Goal: Task Accomplishment & Management: Use online tool/utility

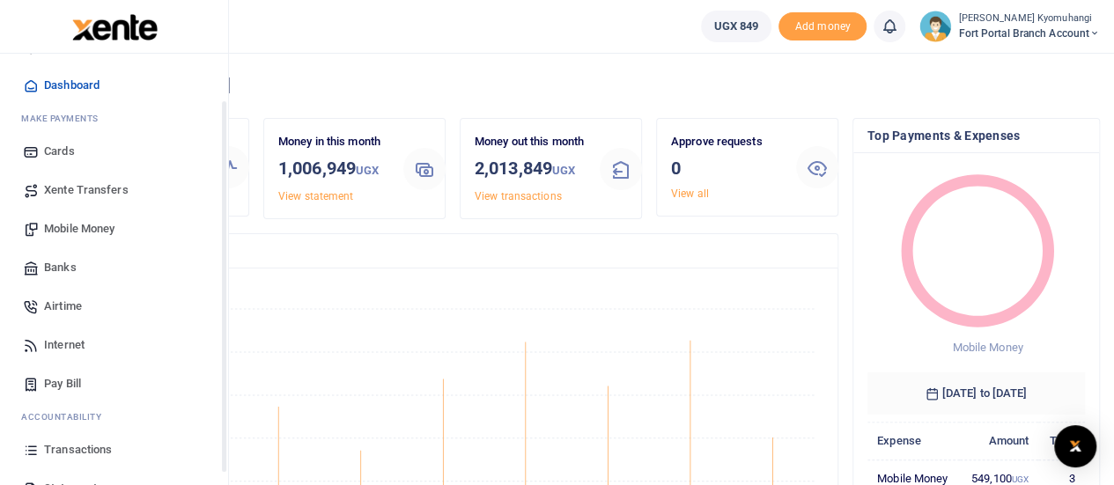
scroll to position [143, 0]
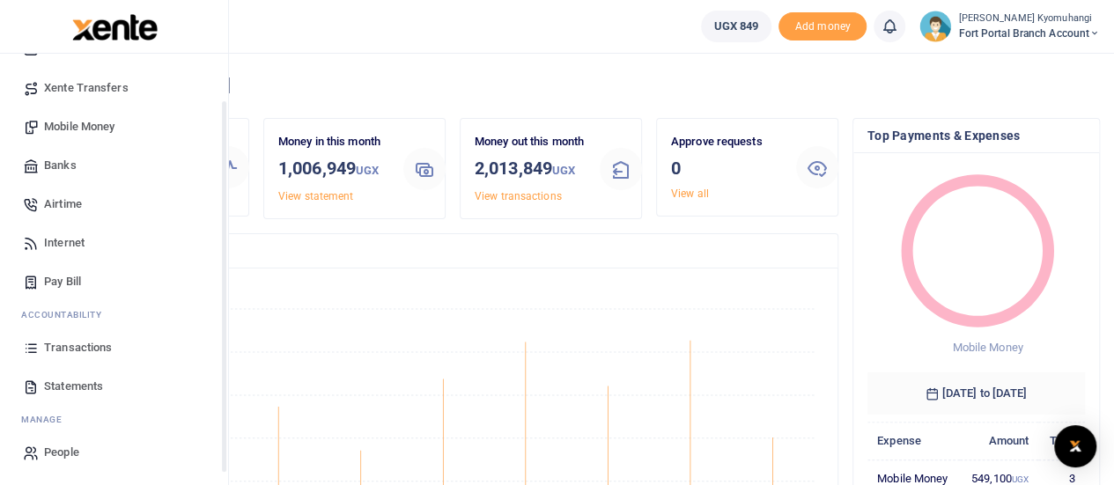
drag, startPoint x: 225, startPoint y: 327, endPoint x: 198, endPoint y: 468, distance: 144.4
click at [198, 468] on div "Start Dashboard M ake Payments Cards Xente Transfers Mobile Money Banks Airtime…" at bounding box center [114, 296] width 228 height 485
click at [106, 355] on span "Transactions" at bounding box center [78, 348] width 68 height 18
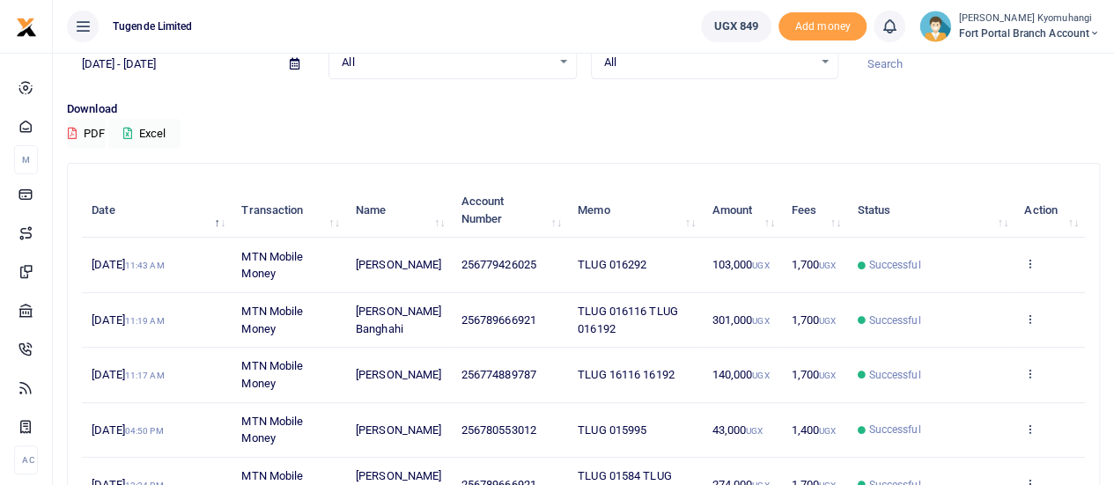
scroll to position [99, 0]
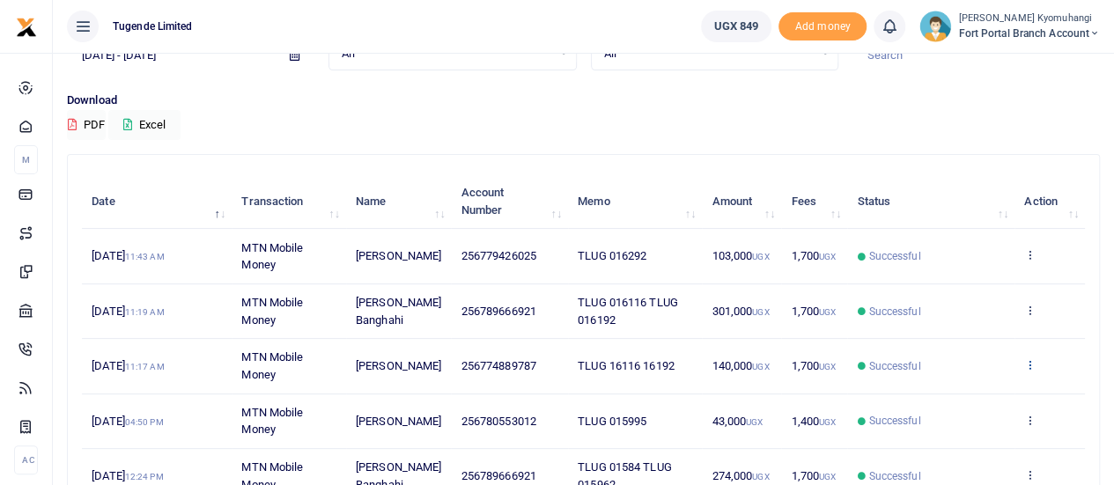
click at [1030, 358] on icon at bounding box center [1029, 364] width 11 height 12
click at [975, 397] on link "View details" at bounding box center [965, 394] width 139 height 25
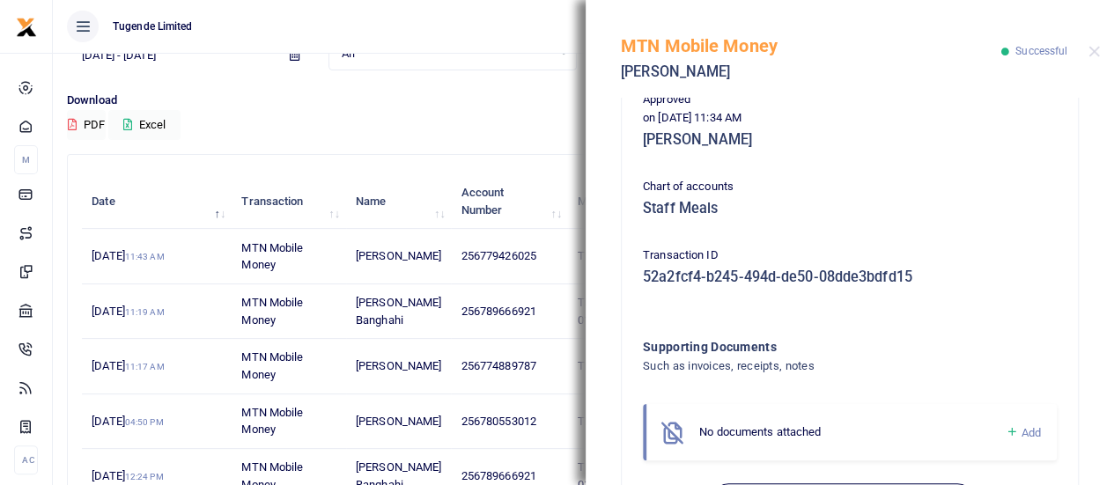
scroll to position [519, 0]
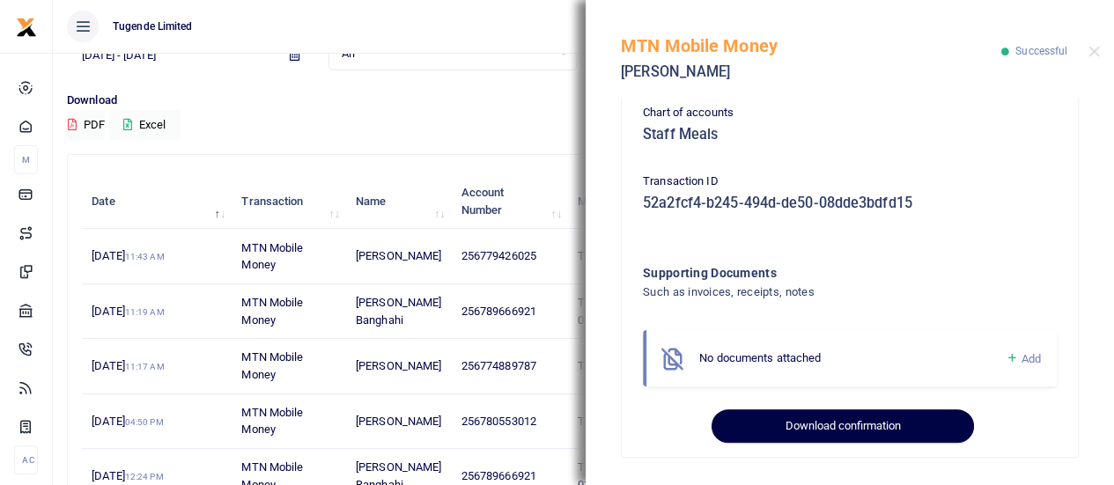
click at [847, 424] on button "Download confirmation" at bounding box center [841, 425] width 261 height 33
